Goal: Task Accomplishment & Management: Manage account settings

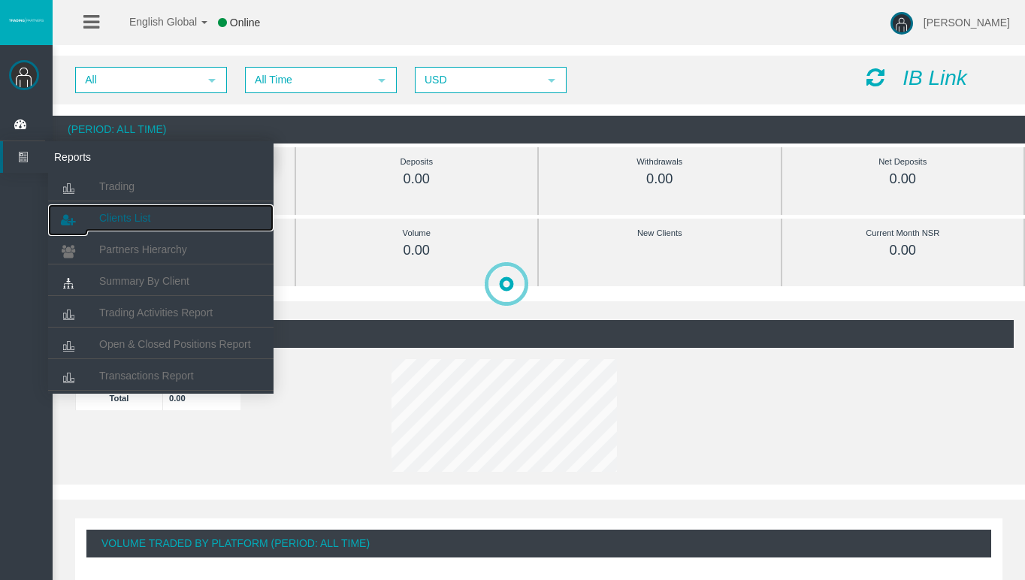
click at [128, 217] on span "Clients List" at bounding box center [124, 218] width 51 height 12
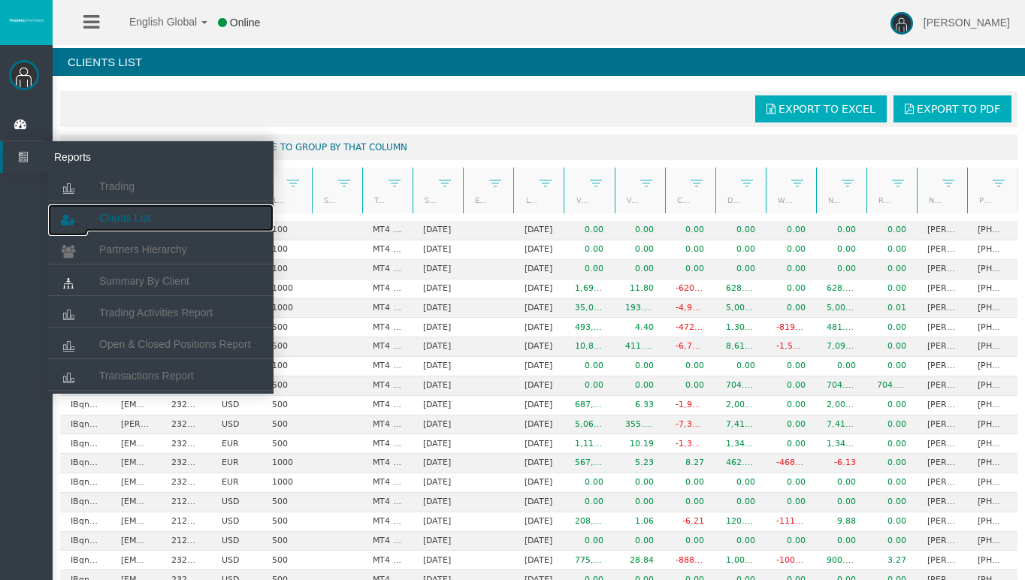
click at [116, 223] on span "Clients List" at bounding box center [124, 218] width 51 height 12
click at [138, 219] on span "Clients List" at bounding box center [124, 218] width 51 height 12
click at [117, 213] on span "Clients List" at bounding box center [124, 218] width 51 height 12
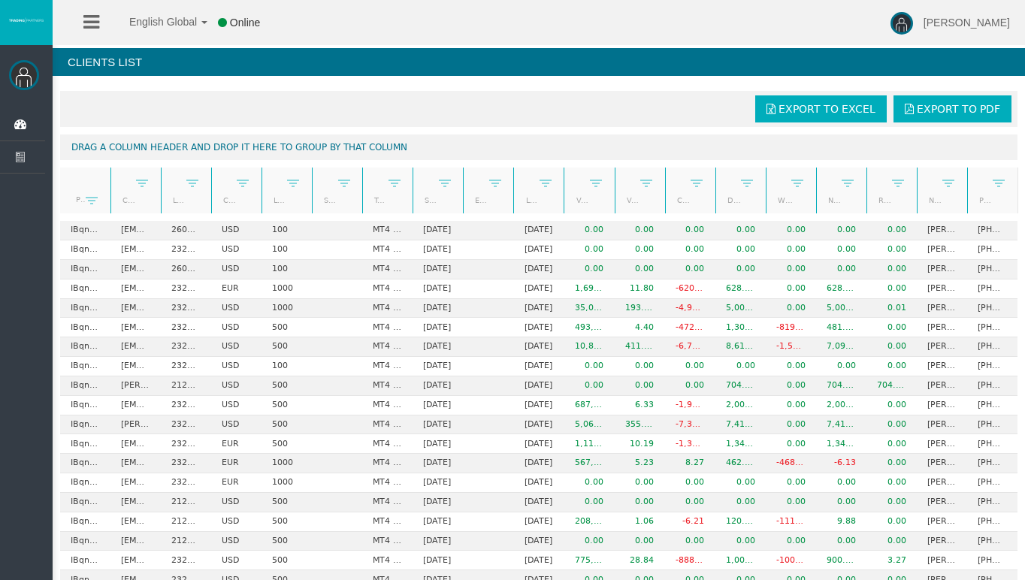
click at [368, 94] on div "Export to Excel Export to PDF" at bounding box center [538, 109] width 957 height 36
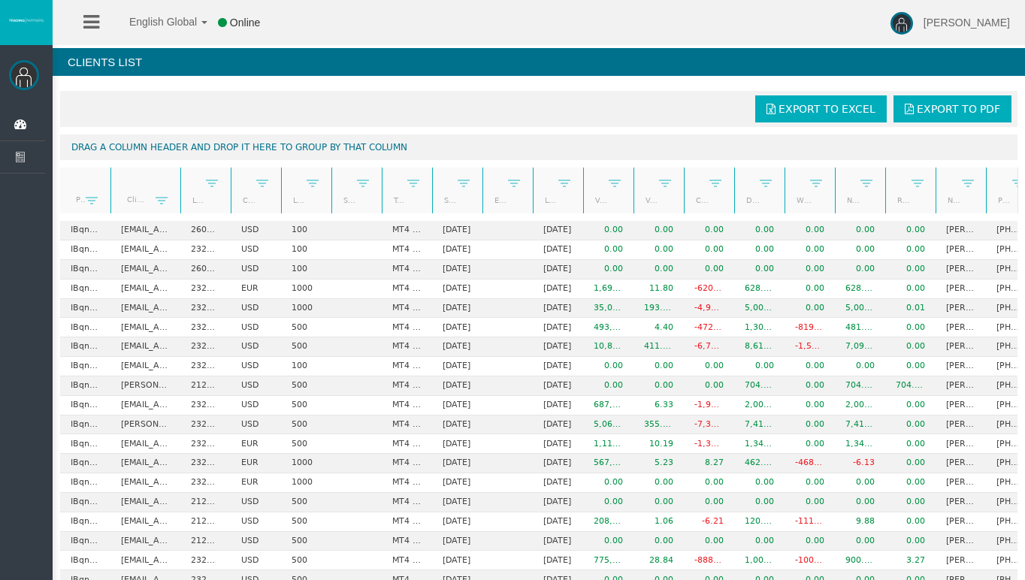
drag, startPoint x: 162, startPoint y: 197, endPoint x: 200, endPoint y: 198, distance: 37.6
click at [200, 198] on div "Partner code Client Login Currency Leverage Short Code Type Start Date End Date…" at bounding box center [539, 191] width 958 height 46
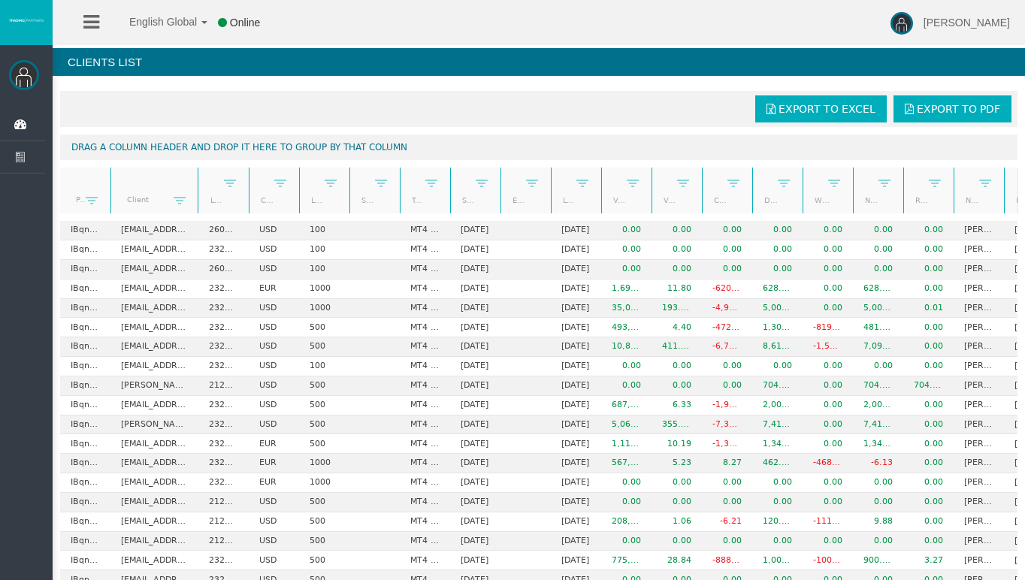
click at [249, 198] on th "Currency" at bounding box center [274, 191] width 50 height 47
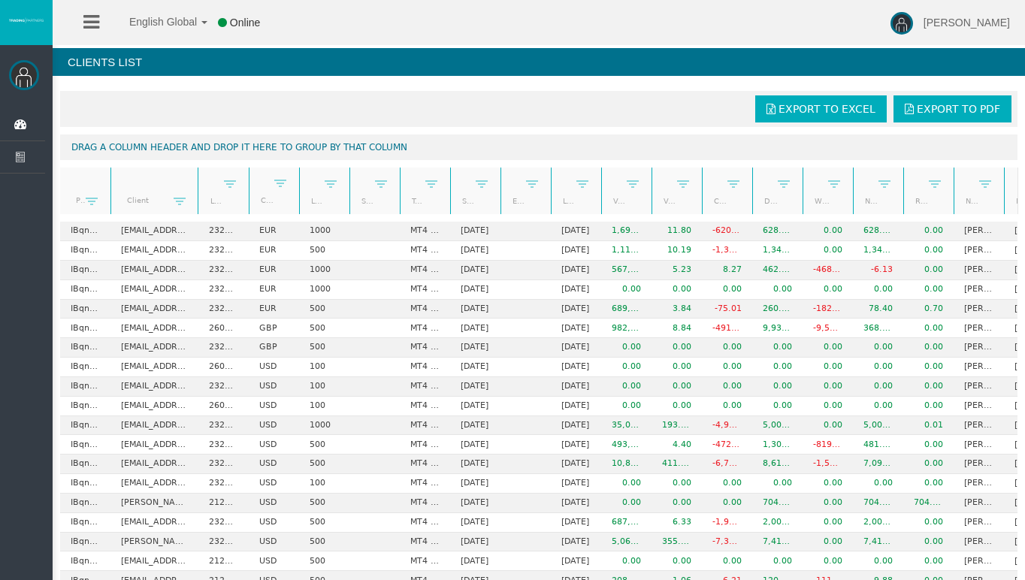
click at [172, 186] on th "Client" at bounding box center [153, 191] width 87 height 47
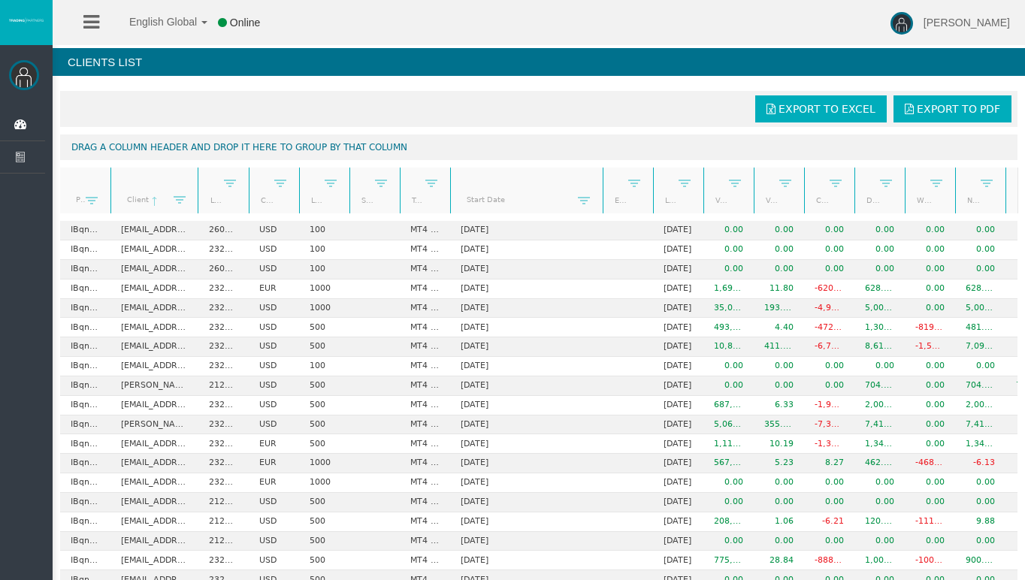
drag, startPoint x: 503, startPoint y: 198, endPoint x: 606, endPoint y: 207, distance: 103.3
click at [606, 207] on div "Partner code Client Login Currency Leverage Short Code Type Start Date End Date…" at bounding box center [539, 191] width 958 height 46
click at [542, 198] on link "Start Date" at bounding box center [517, 199] width 121 height 20
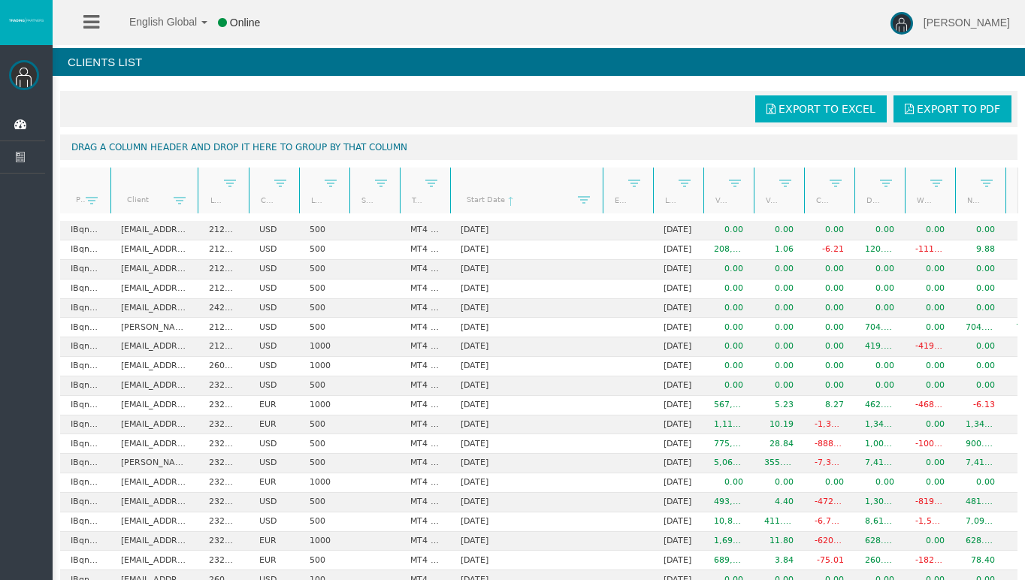
click at [542, 197] on link "Start Date" at bounding box center [517, 199] width 121 height 21
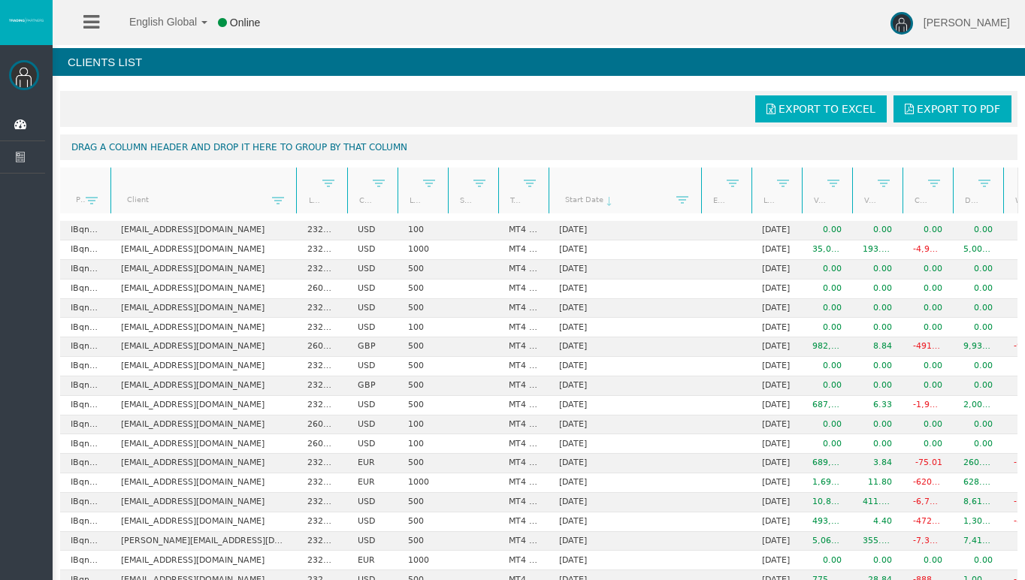
drag, startPoint x: 197, startPoint y: 188, endPoint x: 303, endPoint y: 200, distance: 106.6
click at [303, 200] on div "Partner code Client Login Currency Leverage Short Code Type Start Date End Date…" at bounding box center [539, 191] width 958 height 46
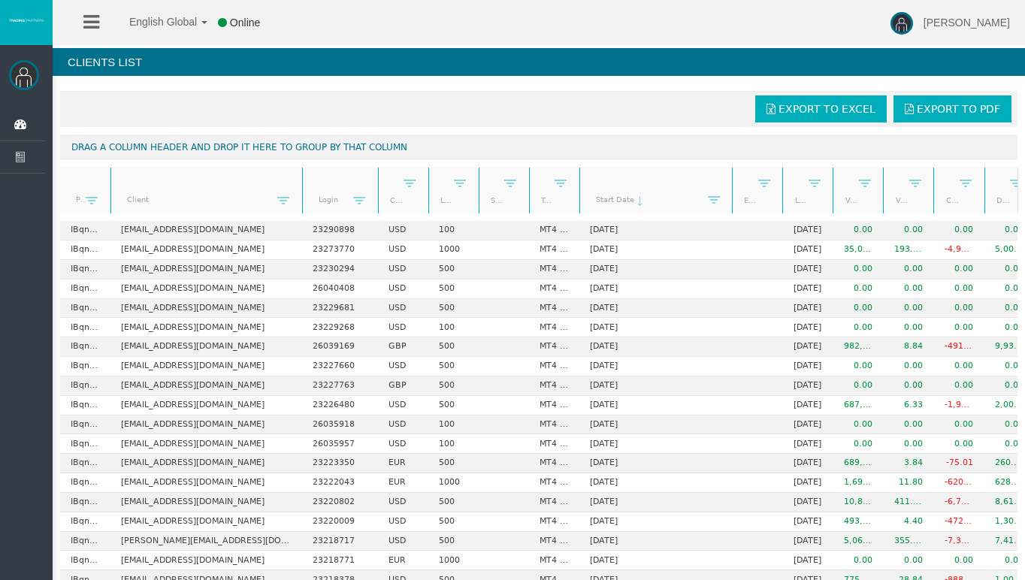
drag, startPoint x: 351, startPoint y: 196, endPoint x: 398, endPoint y: 203, distance: 47.8
click at [398, 203] on div "Partner code Client Login Currency Leverage Short Code Type Start Date End Date…" at bounding box center [539, 191] width 958 height 46
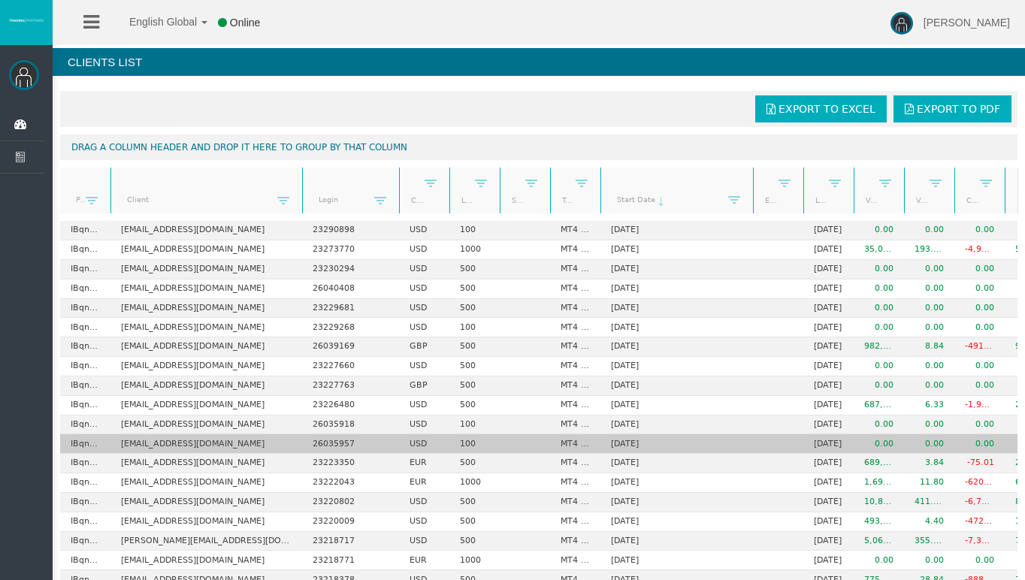
click at [206, 442] on td "abubakarfawad556@gmail.com" at bounding box center [206, 444] width 192 height 20
copy td "abubakarfawad556@gmail.com"
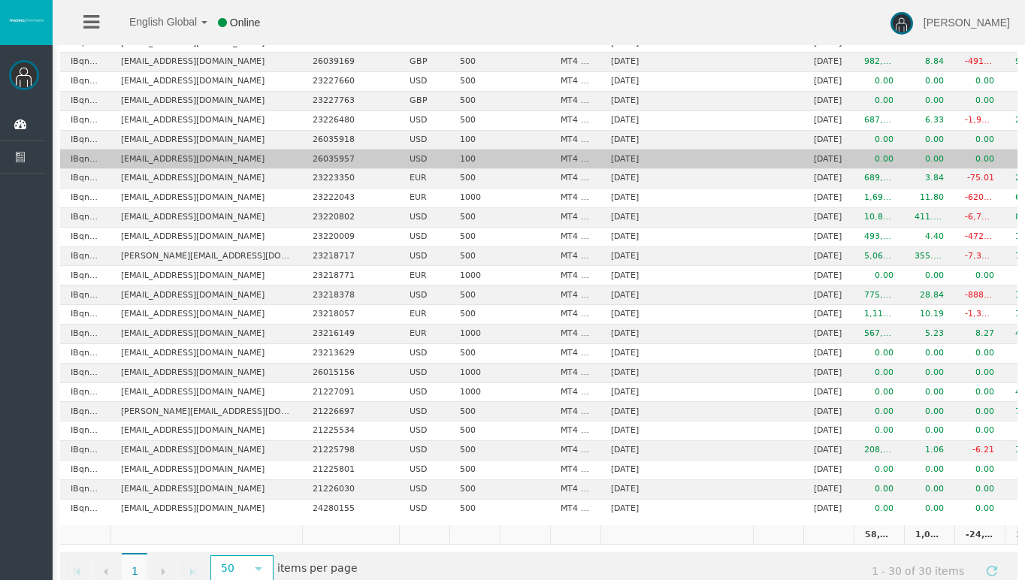
scroll to position [310, 0]
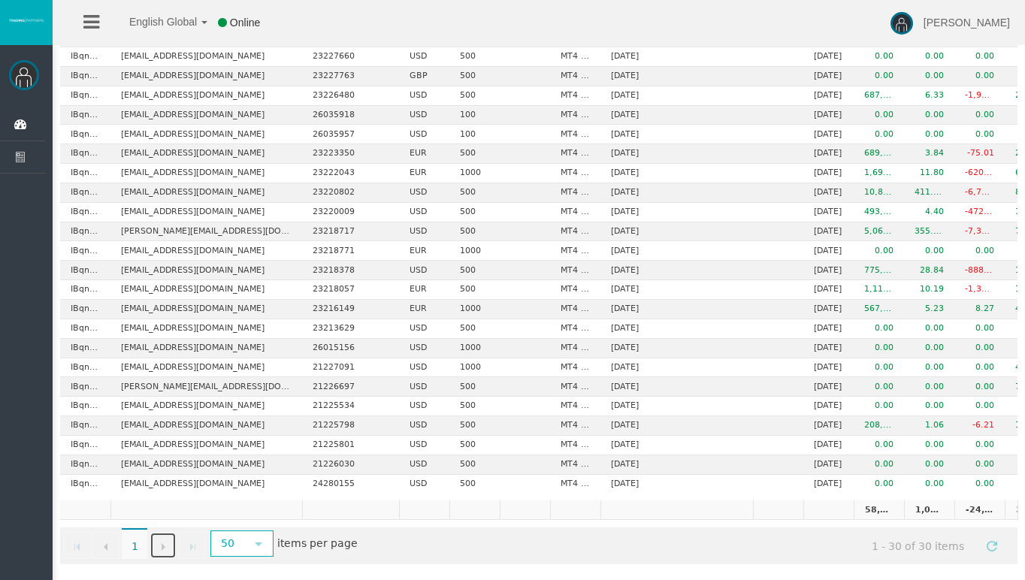
click at [162, 543] on span "Go to the next page" at bounding box center [163, 547] width 12 height 12
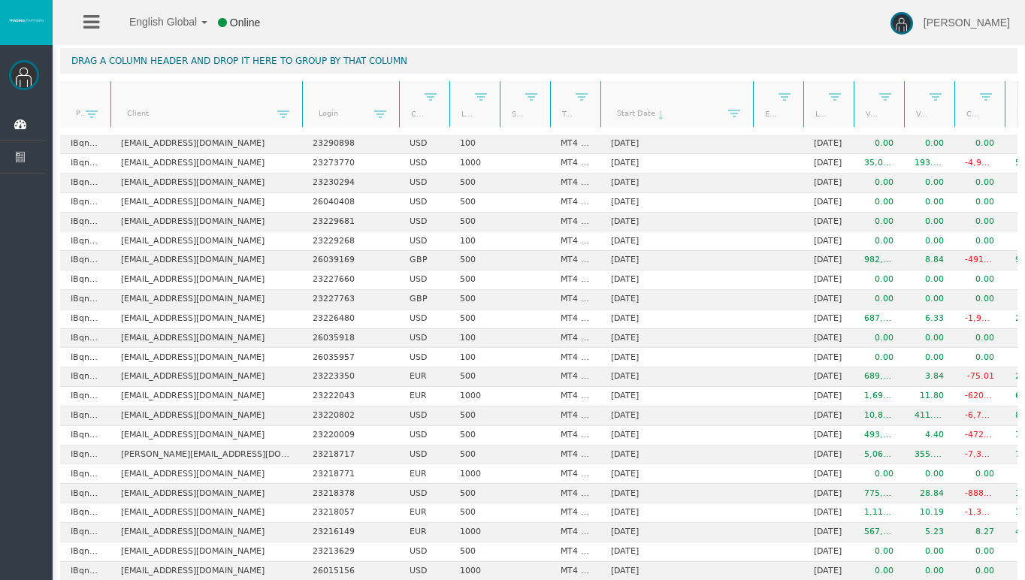
scroll to position [70, 0]
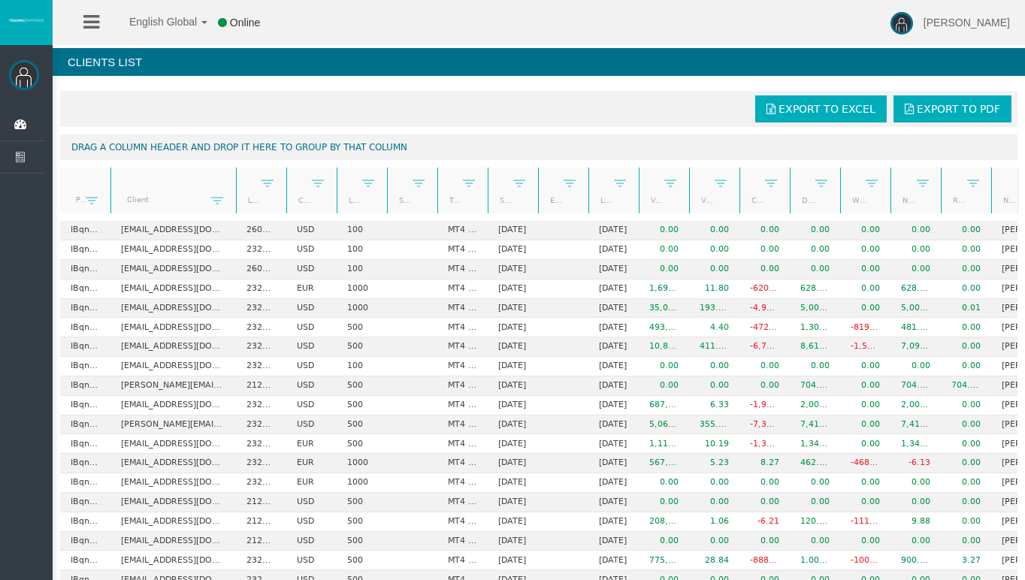
drag, startPoint x: 159, startPoint y: 201, endPoint x: 307, endPoint y: 216, distance: 148.8
click at [307, 216] on div "Export to Excel Export to PDF Drag a column header and drop it here to group by…" at bounding box center [539, 482] width 972 height 798
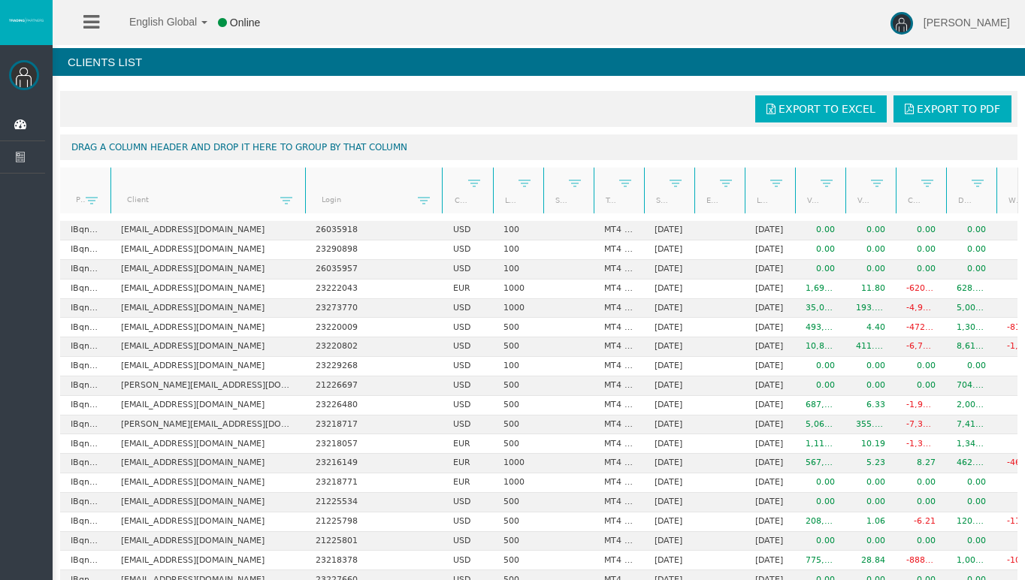
drag, startPoint x: 353, startPoint y: 202, endPoint x: 442, endPoint y: 217, distance: 89.9
click at [442, 217] on div "Export to Excel Export to PDF Drag a column header and drop it here to group by…" at bounding box center [539, 482] width 972 height 798
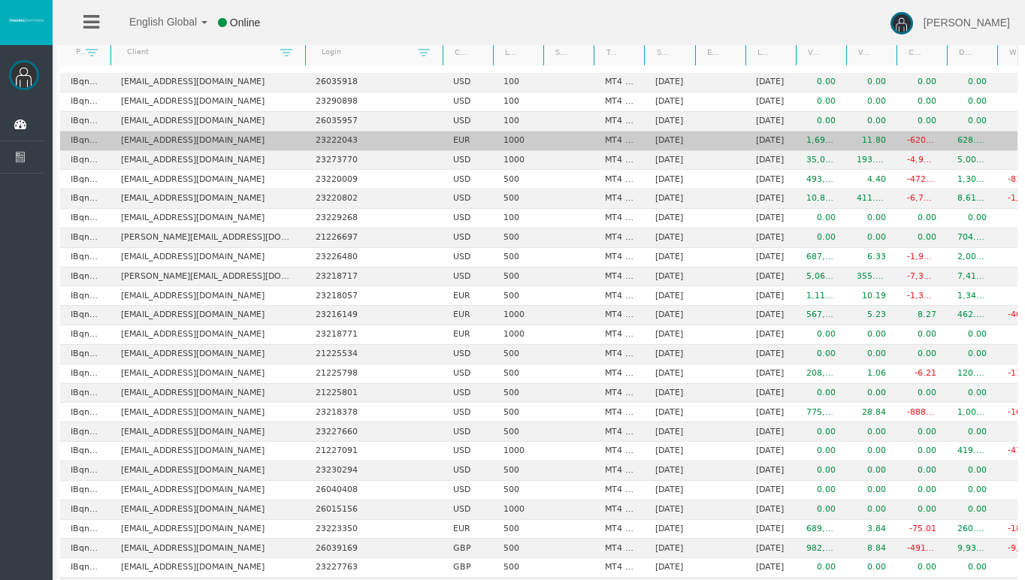
scroll to position [310, 0]
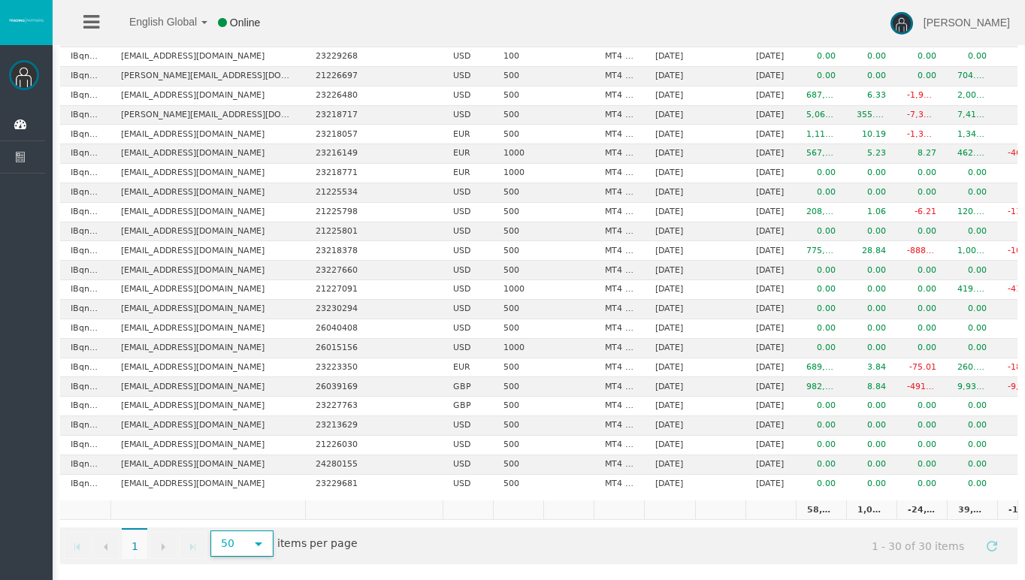
click at [255, 536] on span "select" at bounding box center [258, 543] width 27 height 23
click at [249, 517] on li "1000" at bounding box center [240, 518] width 59 height 24
click at [995, 537] on link "Refresh" at bounding box center [992, 545] width 26 height 26
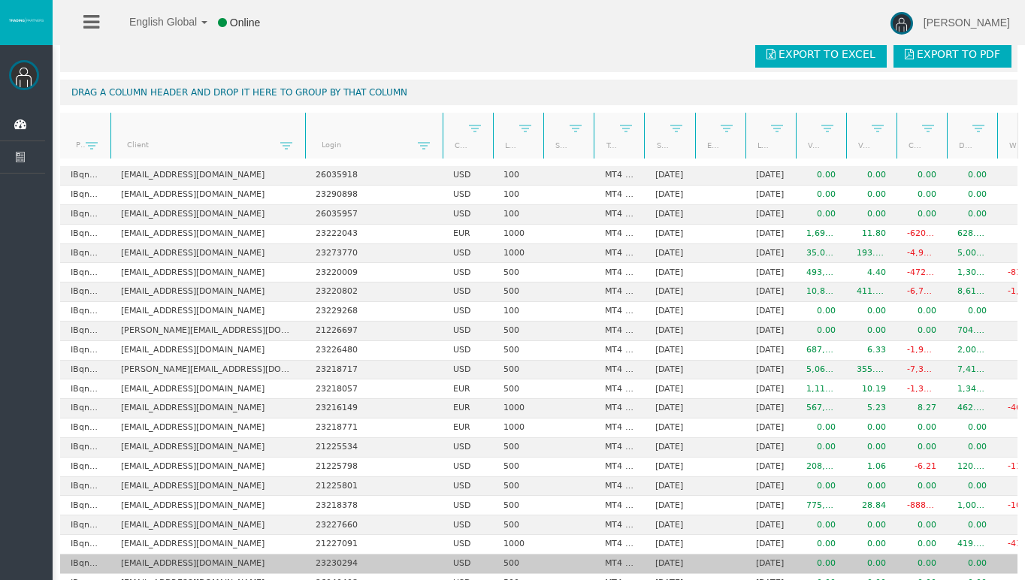
scroll to position [0, 0]
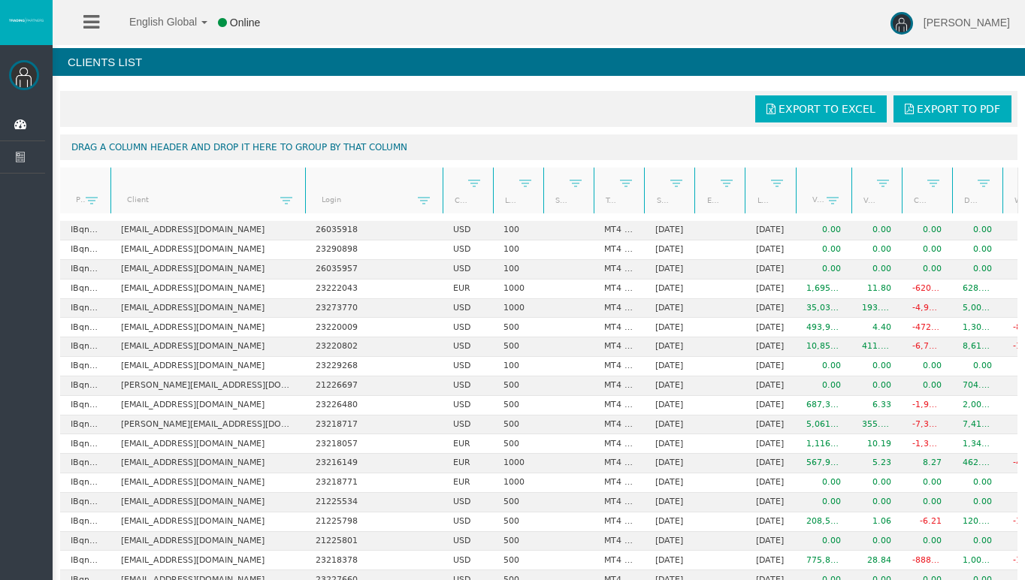
drag, startPoint x: 848, startPoint y: 195, endPoint x: 896, endPoint y: 195, distance: 47.3
click at [896, 195] on div "Partner code Client Login Currency Leverage Short Code Type Start Date End Date…" at bounding box center [539, 191] width 958 height 46
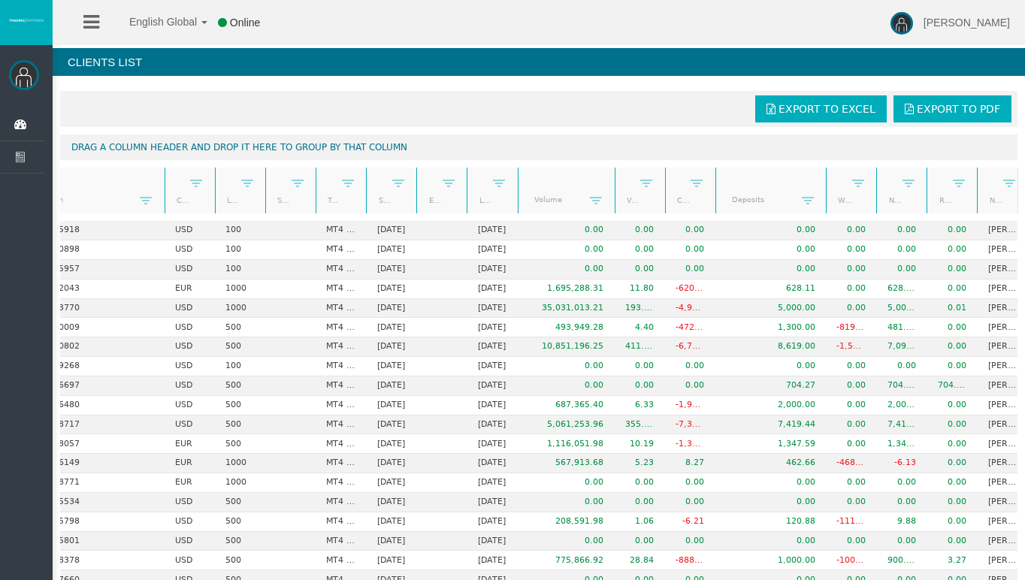
drag, startPoint x: 766, startPoint y: 195, endPoint x: 828, endPoint y: 201, distance: 62.7
click at [828, 201] on div "Partner code Client Login Currency Leverage Short Code Type Start Date End Date…" at bounding box center [539, 191] width 958 height 46
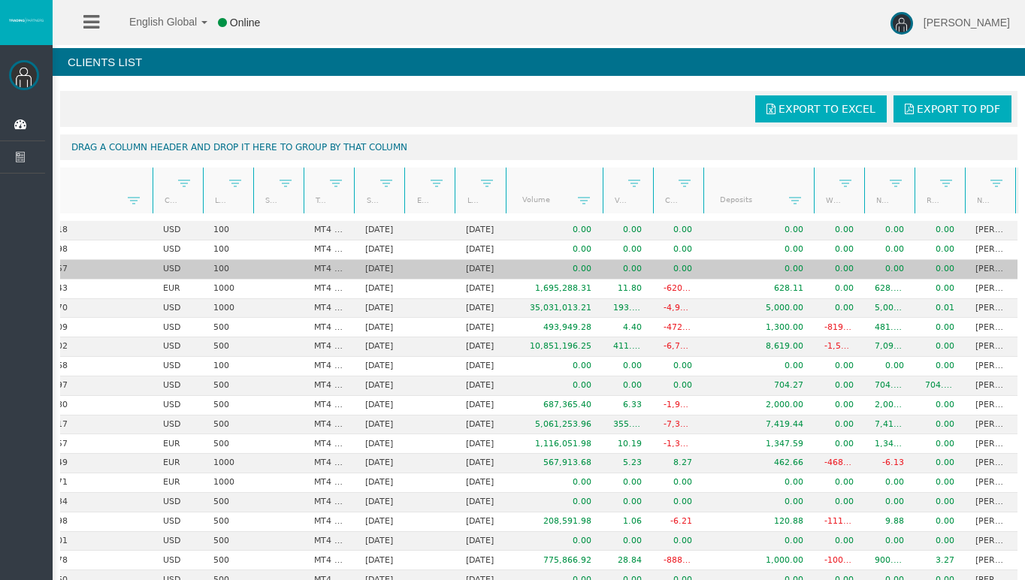
scroll to position [0, 301]
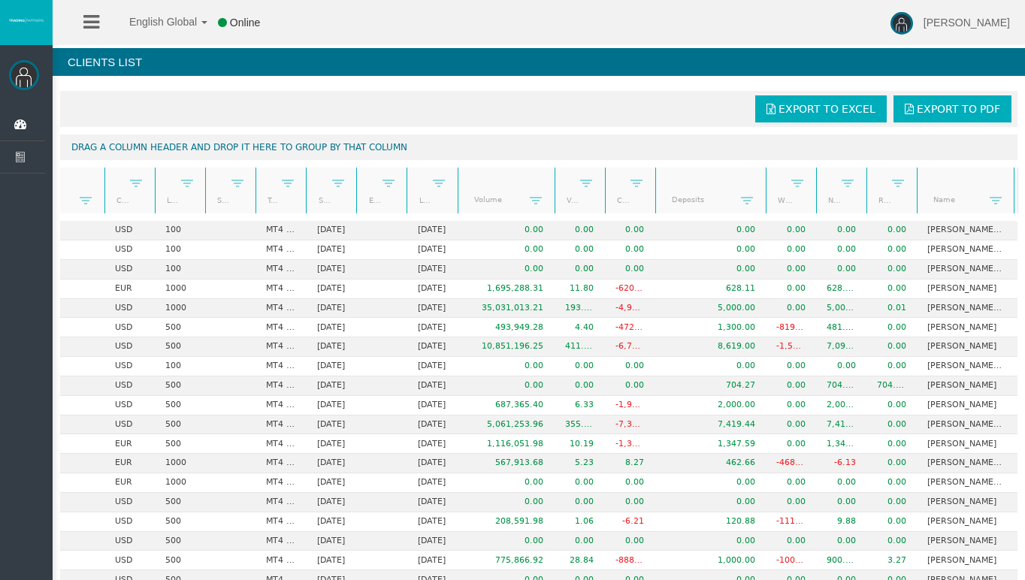
drag, startPoint x: 966, startPoint y: 199, endPoint x: 1015, endPoint y: 204, distance: 49.1
click at [1015, 204] on div "Partner code Client Login Currency Leverage Short Code Type Start Date End Date…" at bounding box center [539, 191] width 958 height 46
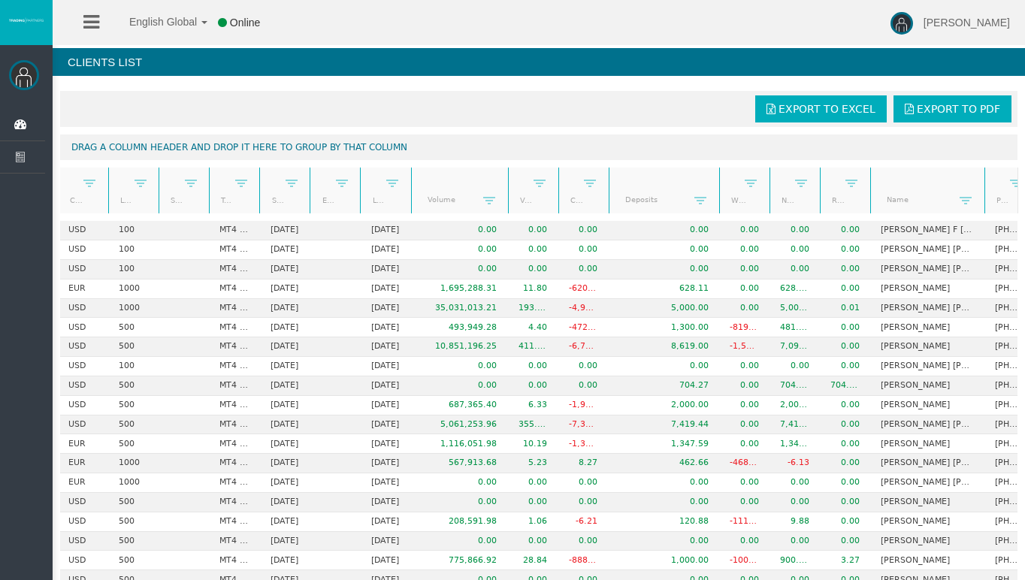
drag, startPoint x: 966, startPoint y: 197, endPoint x: 997, endPoint y: 197, distance: 31.6
click at [997, 197] on div "Partner code Client Login Currency Leverage Short Code Type Start Date End Date…" at bounding box center [539, 191] width 958 height 46
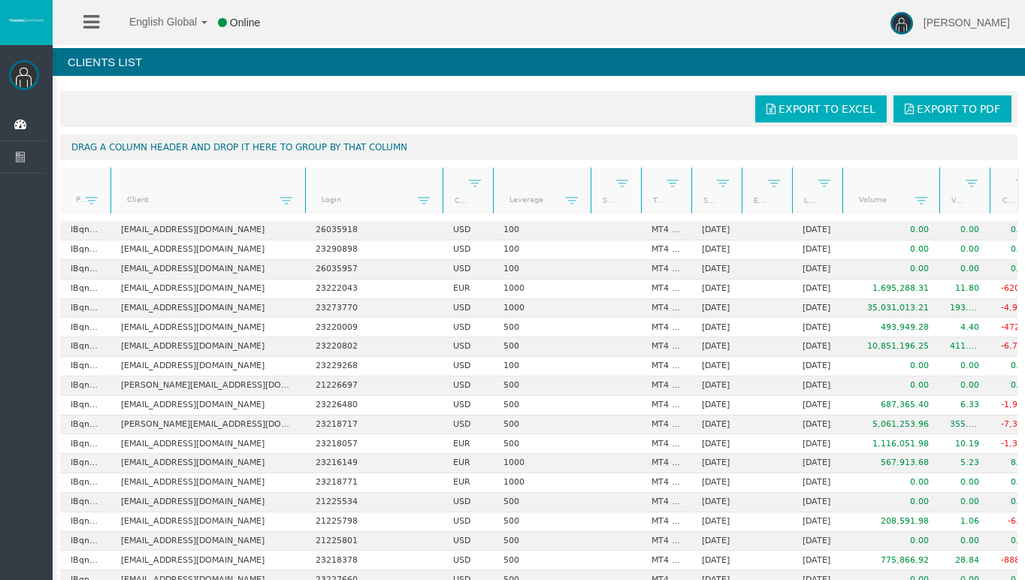
drag, startPoint x: 544, startPoint y: 195, endPoint x: 593, endPoint y: 200, distance: 49.1
click at [593, 200] on div "Partner code Client Login Currency Leverage Short Code Type Start Date End Date…" at bounding box center [539, 191] width 958 height 46
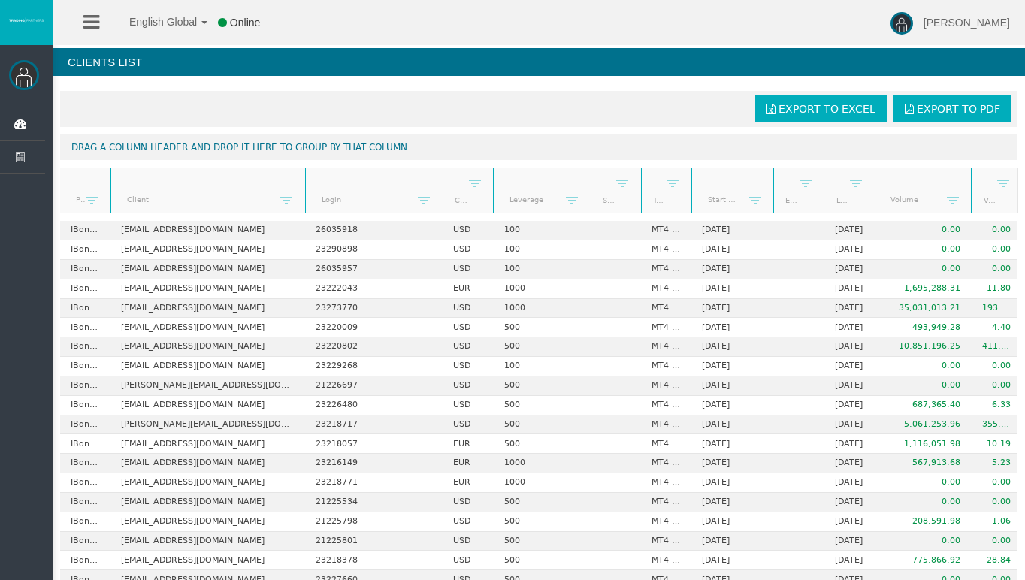
drag, startPoint x: 742, startPoint y: 186, endPoint x: 805, endPoint y: 195, distance: 63.8
click at [805, 195] on div "Partner code Client Login Currency Leverage Short Code Type Start Date End Date…" at bounding box center [539, 191] width 958 height 46
